Goal: Information Seeking & Learning: Learn about a topic

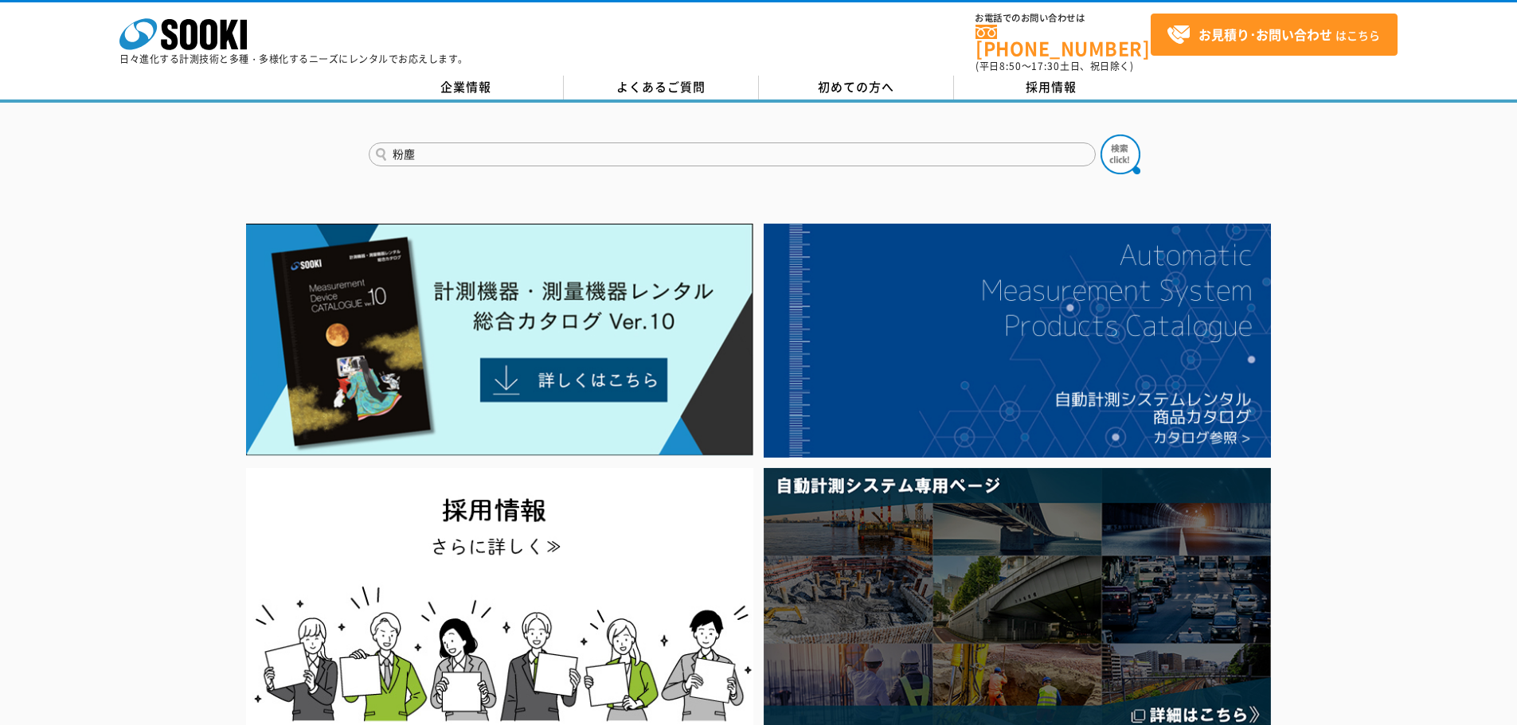
type input "粉塵"
click at [1100, 135] on button at bounding box center [1120, 155] width 40 height 40
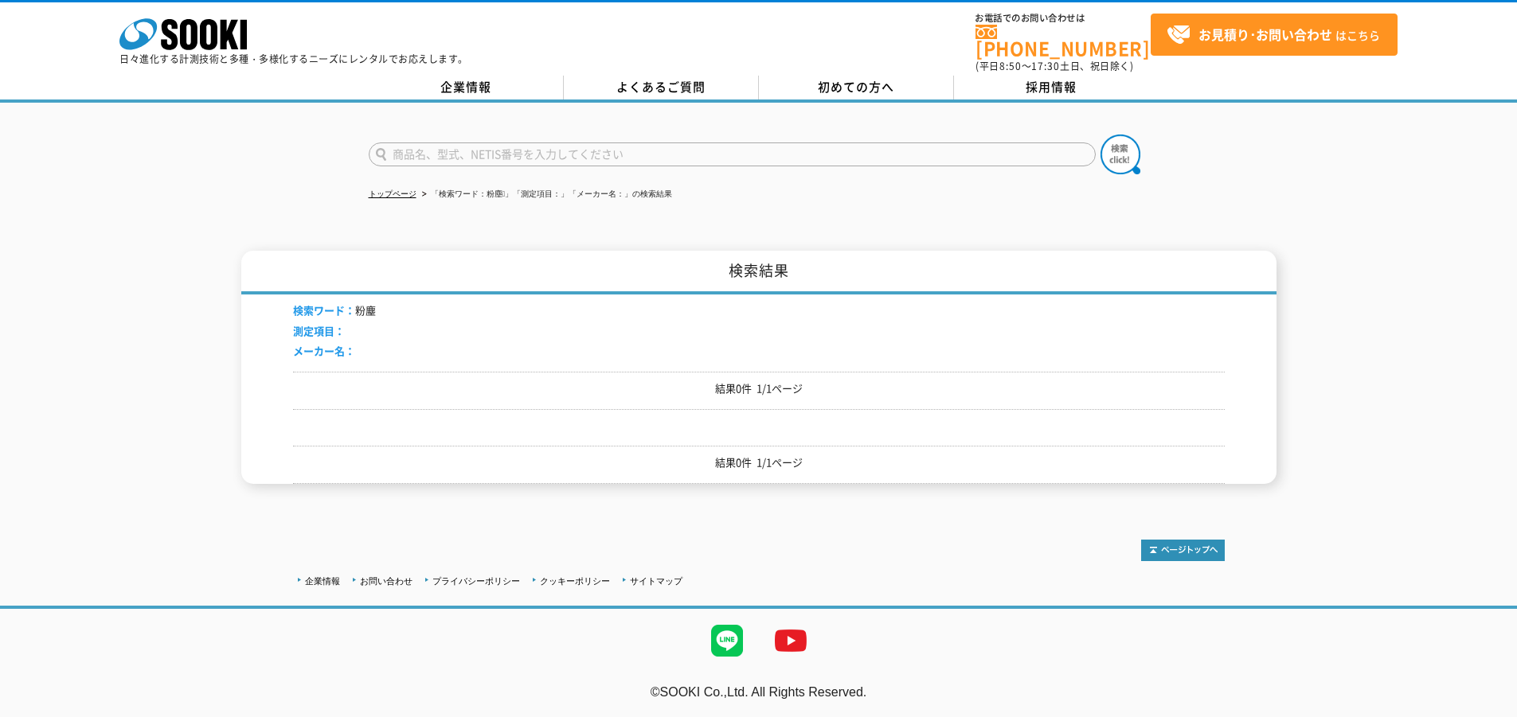
click at [611, 143] on input "text" at bounding box center [732, 155] width 727 height 24
click at [611, 143] on input "粉じん" at bounding box center [732, 155] width 727 height 24
type input "粉じん"
click at [1100, 135] on button at bounding box center [1120, 155] width 40 height 40
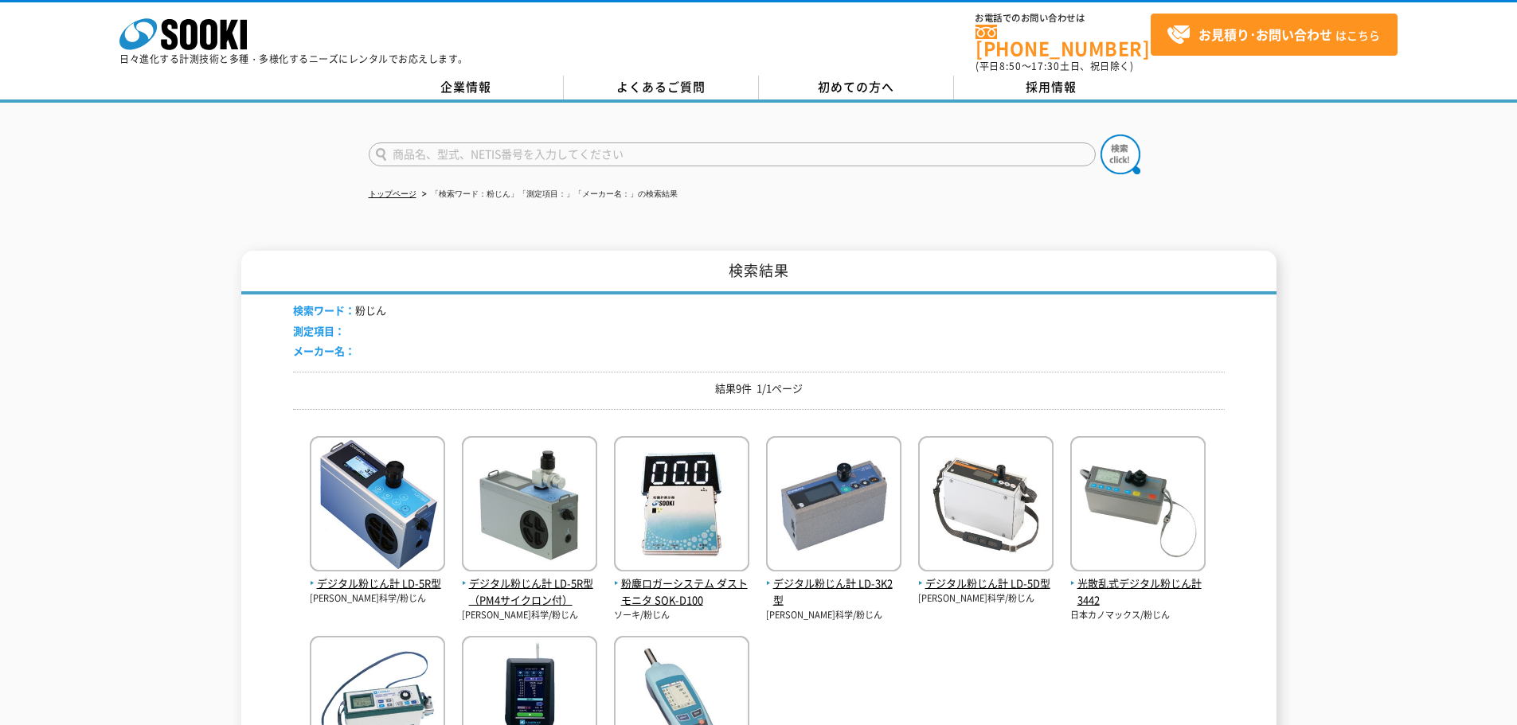
click at [553, 146] on input "text" at bounding box center [732, 155] width 727 height 24
paste input "XP-329IIIR"
type input "XP-329IIIR"
click at [1100, 135] on button at bounding box center [1120, 155] width 40 height 40
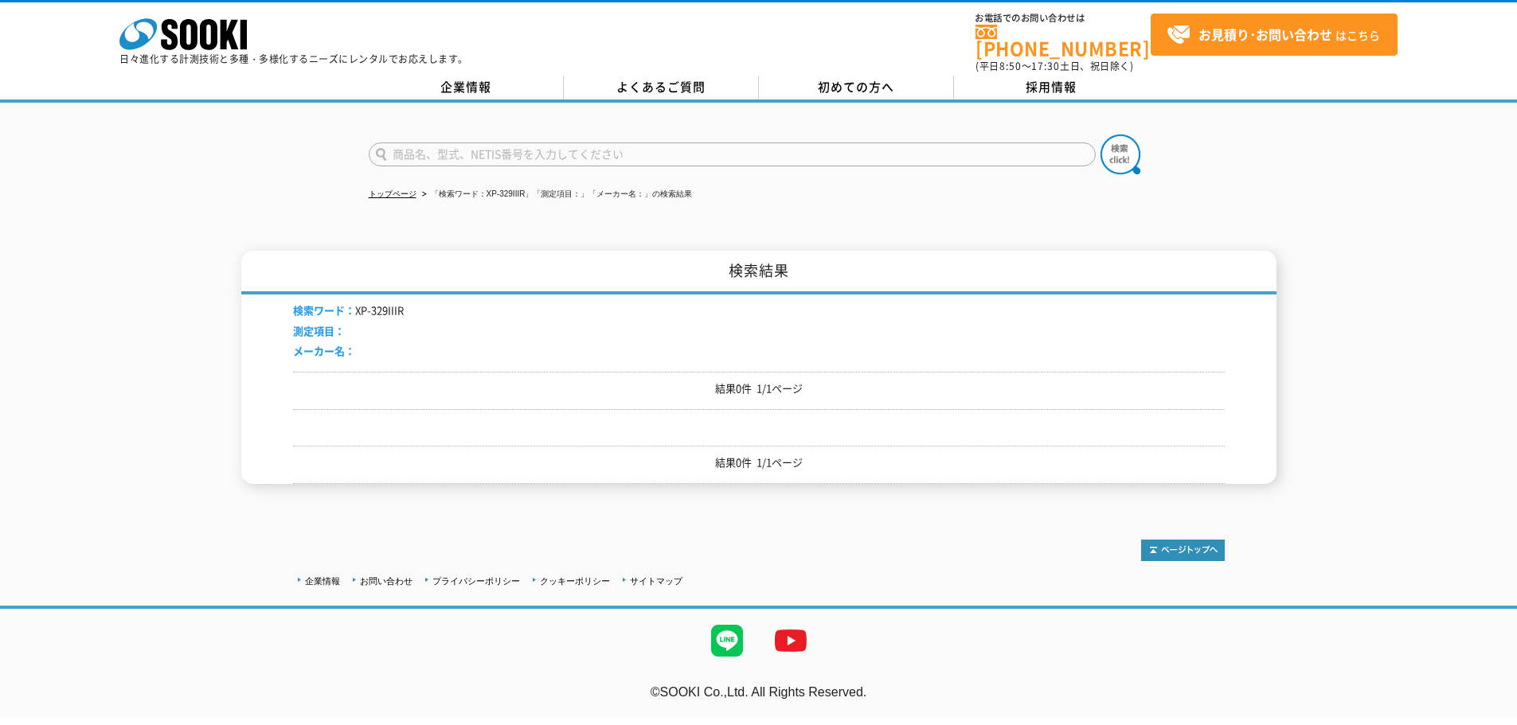
click at [596, 143] on input "text" at bounding box center [732, 155] width 727 height 24
paste input "ニオイセンサ XP-329ⅢR"
type input "ニオイセンサ XP-329ⅢR"
click at [1100, 135] on button at bounding box center [1120, 155] width 40 height 40
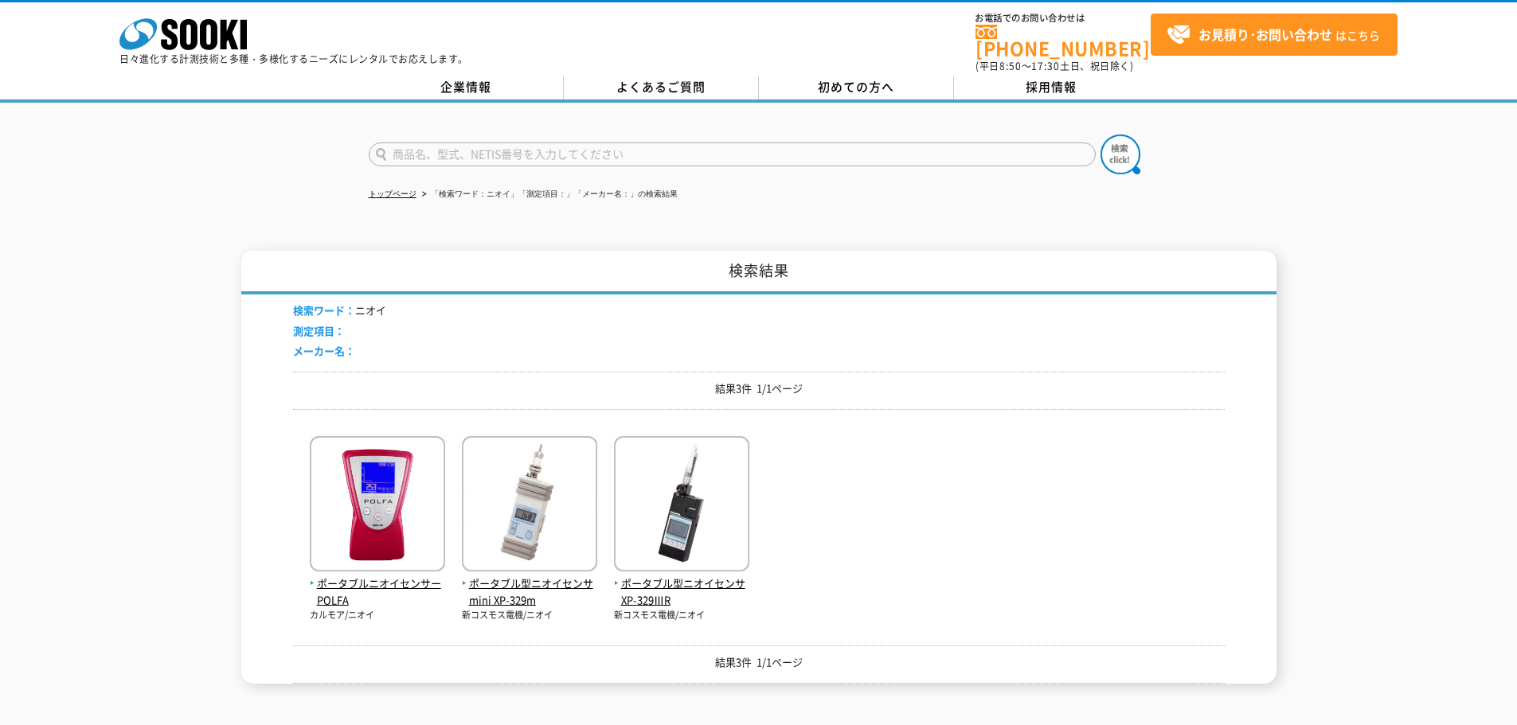
click at [525, 135] on form at bounding box center [759, 157] width 780 height 45
click at [526, 151] on input "text" at bounding box center [732, 155] width 727 height 24
type input "商品名、型式、NETIS番号を入力してください"
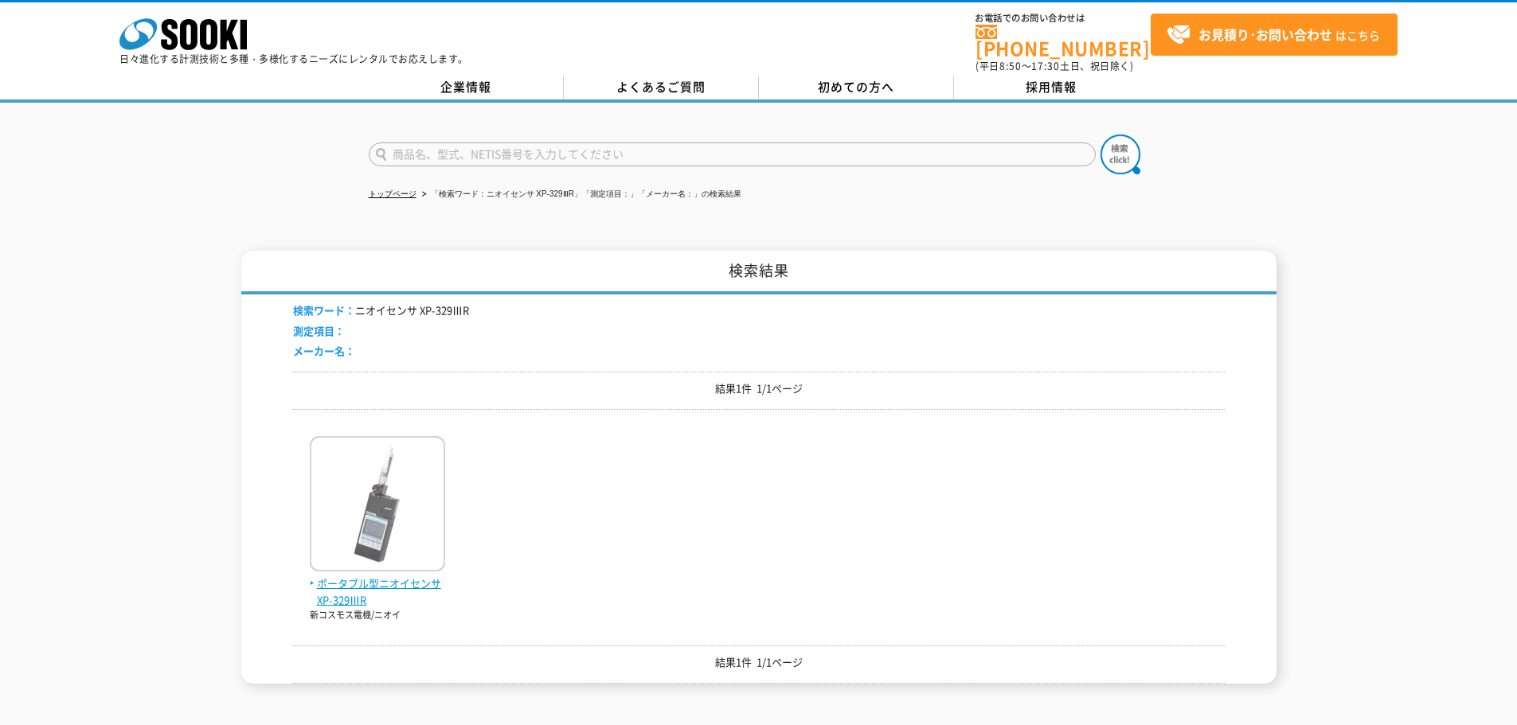
click at [356, 576] on span "ポータブル型ニオイセンサ XP-329ⅢR" at bounding box center [377, 592] width 135 height 33
